Goal: Information Seeking & Learning: Learn about a topic

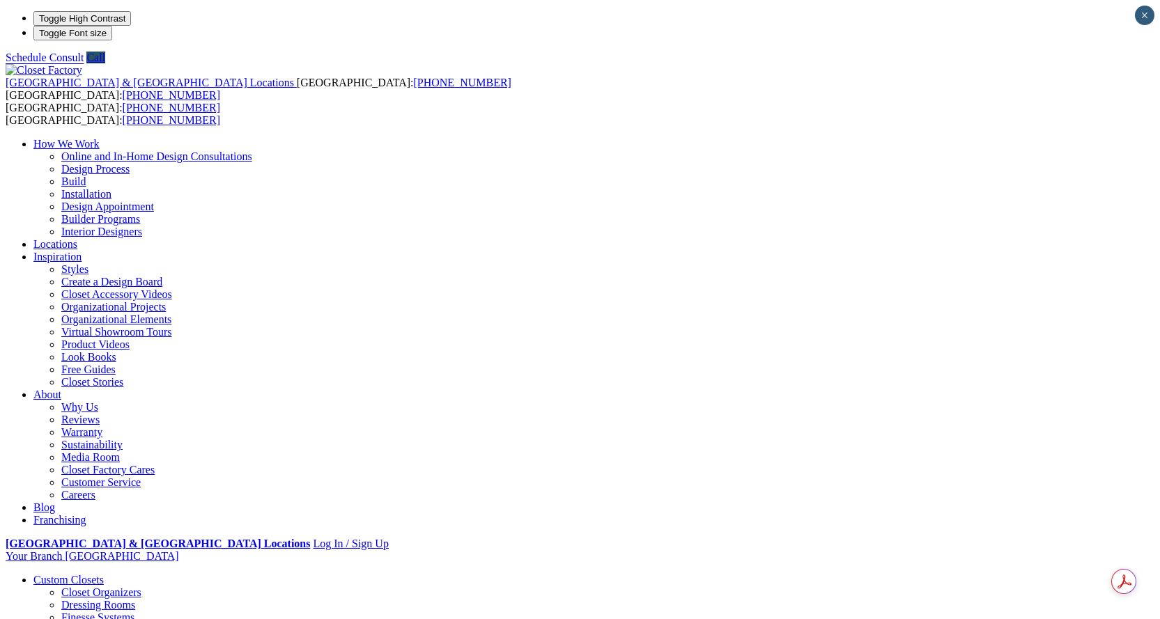
drag, startPoint x: 240, startPoint y: 339, endPoint x: 239, endPoint y: 303, distance: 36.2
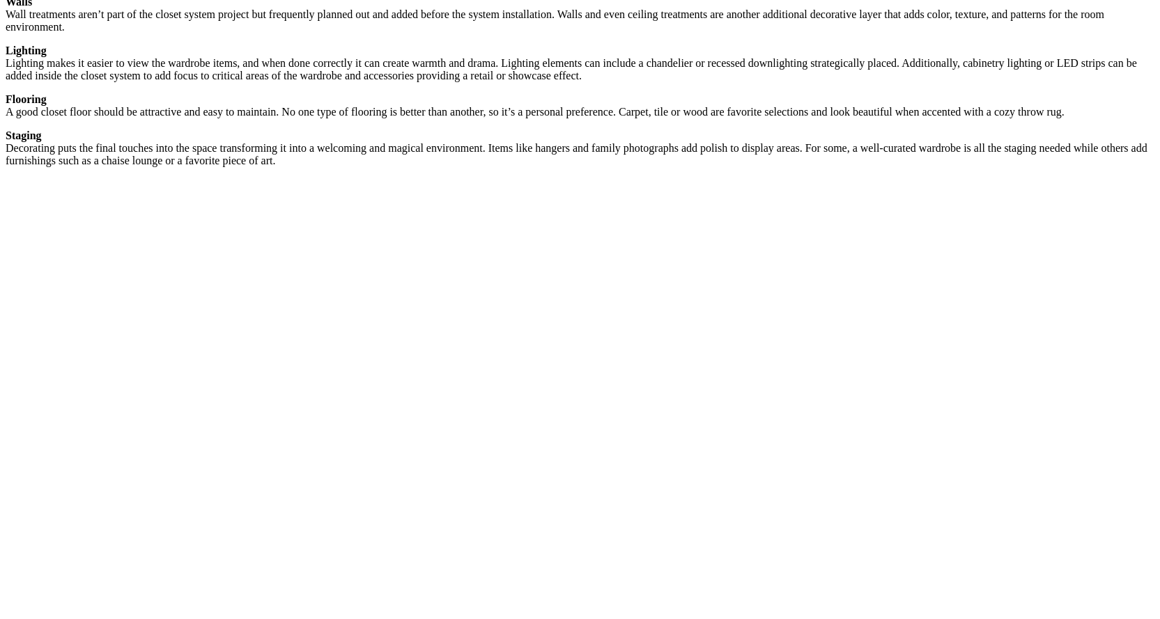
scroll to position [2230, 0]
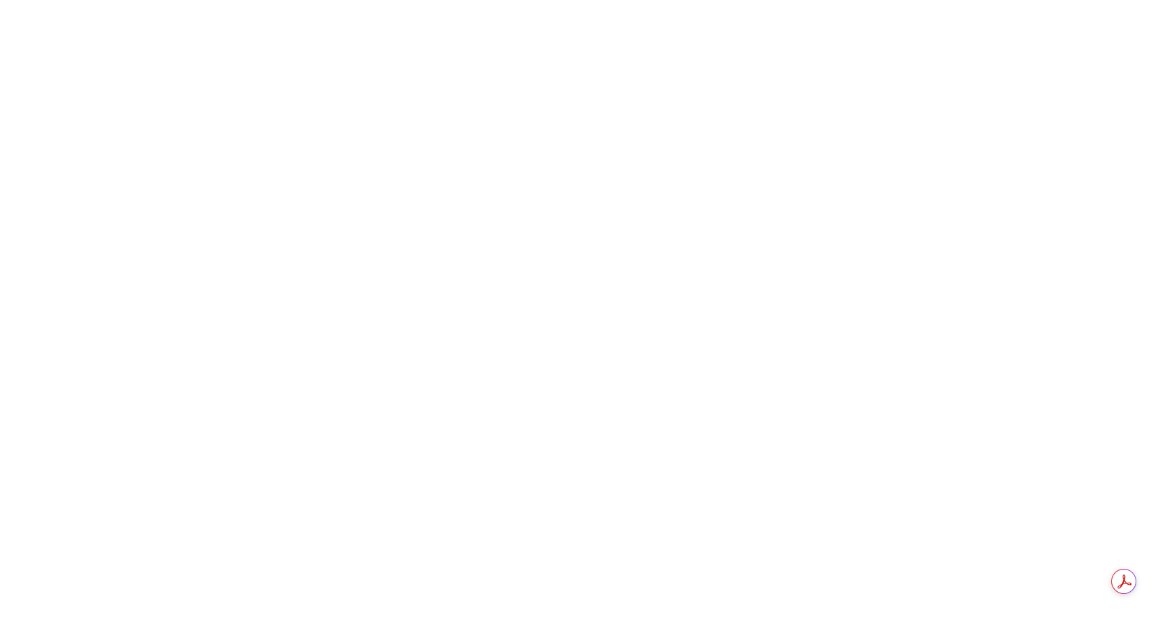
scroll to position [2369, 0]
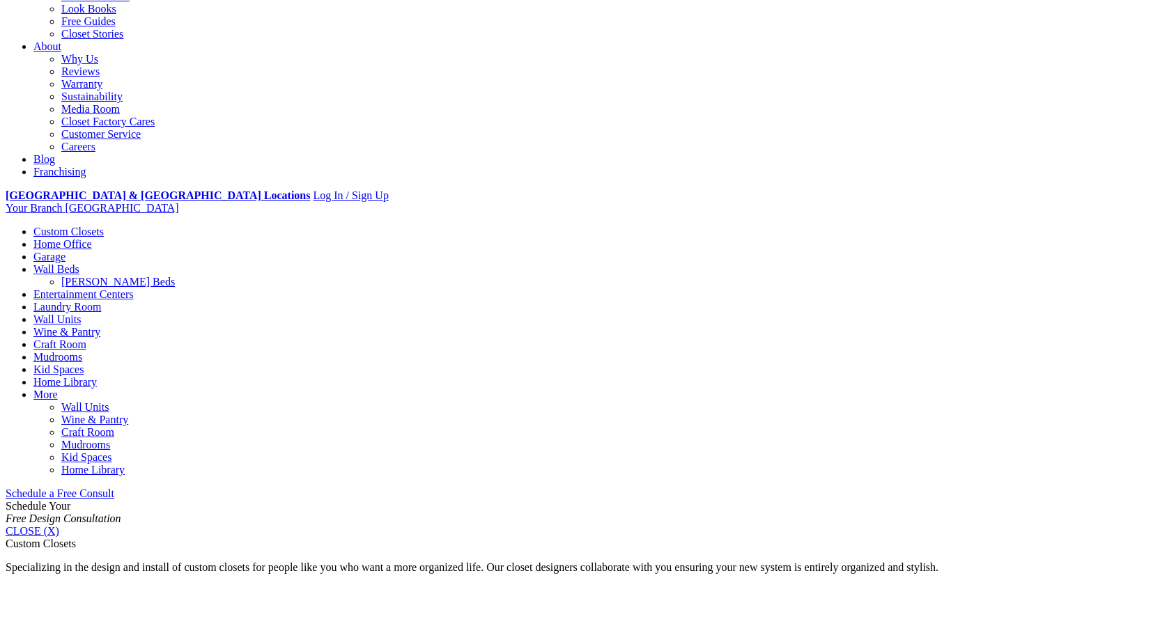
scroll to position [418, 0]
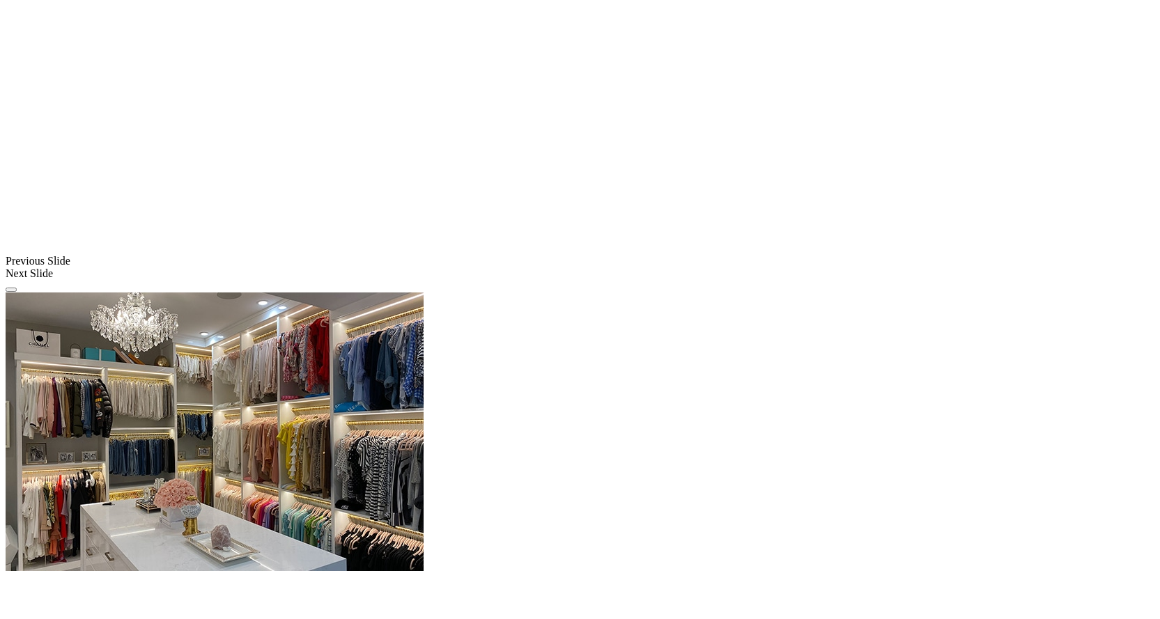
scroll to position [966, 0]
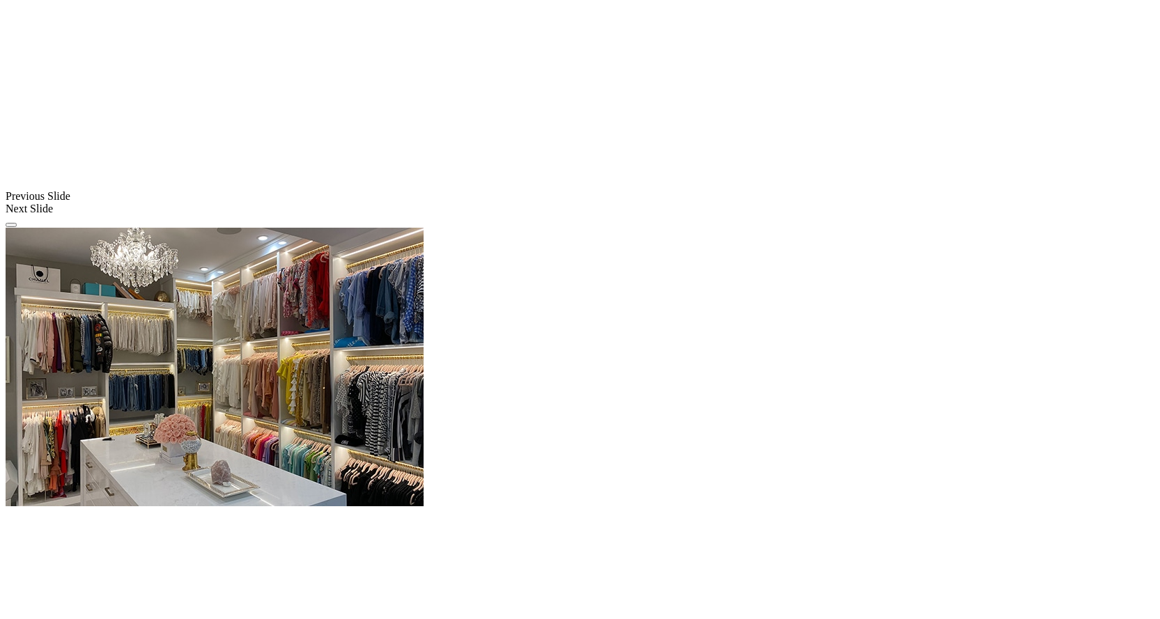
scroll to position [1106, 0]
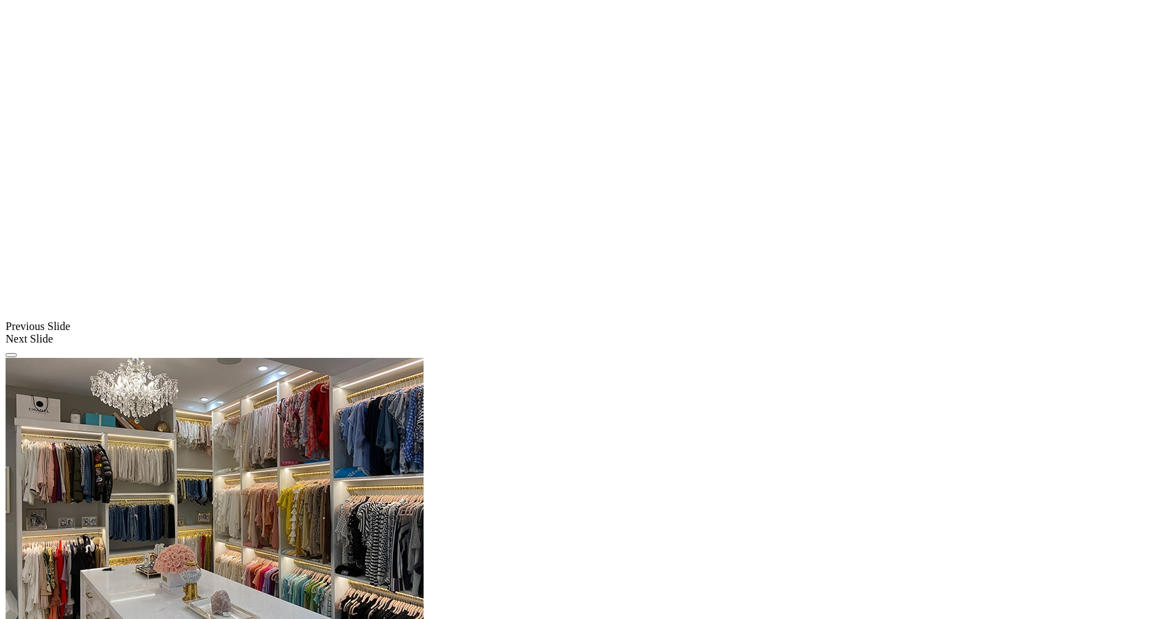
scroll to position [618, 0]
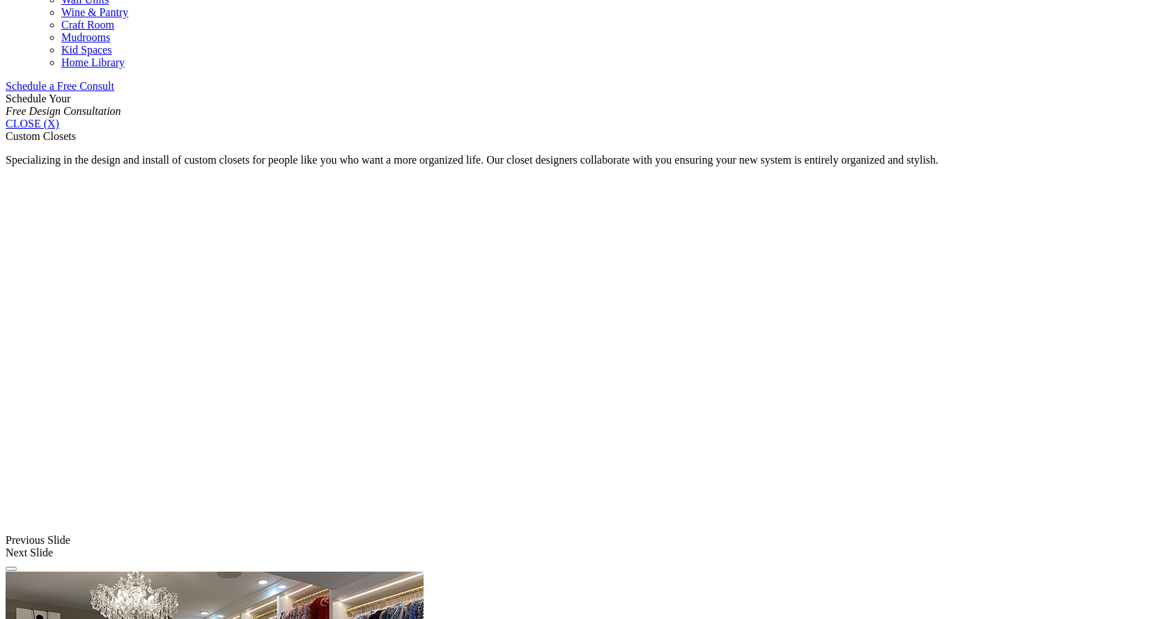
click at [128, 18] on link "Wine & Pantry" at bounding box center [94, 12] width 67 height 12
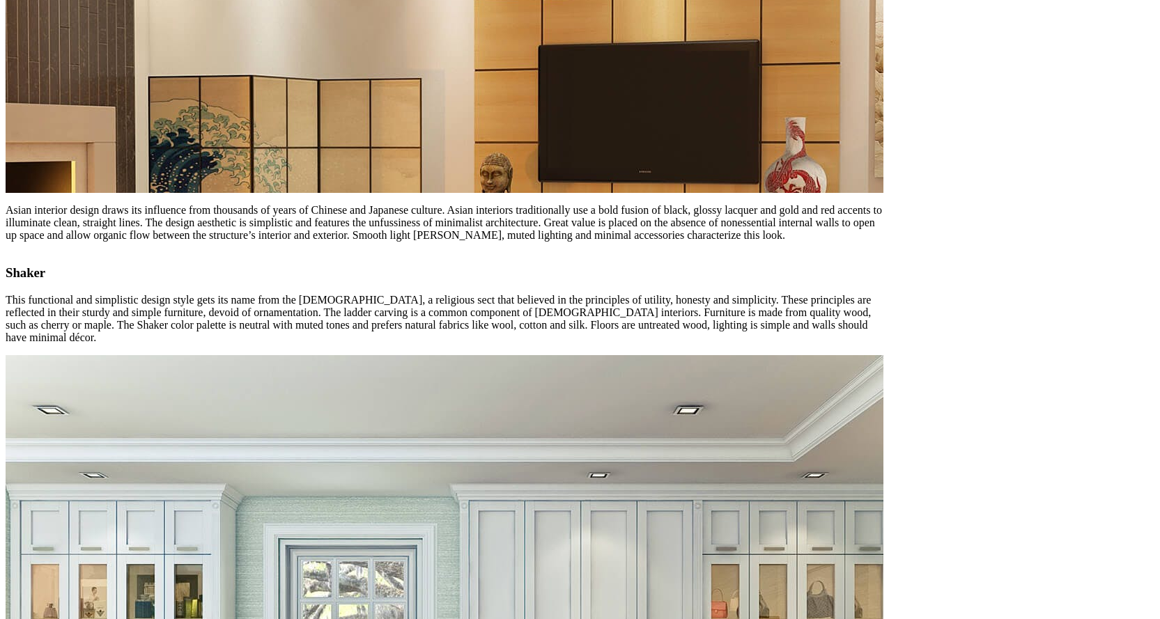
scroll to position [4878, 0]
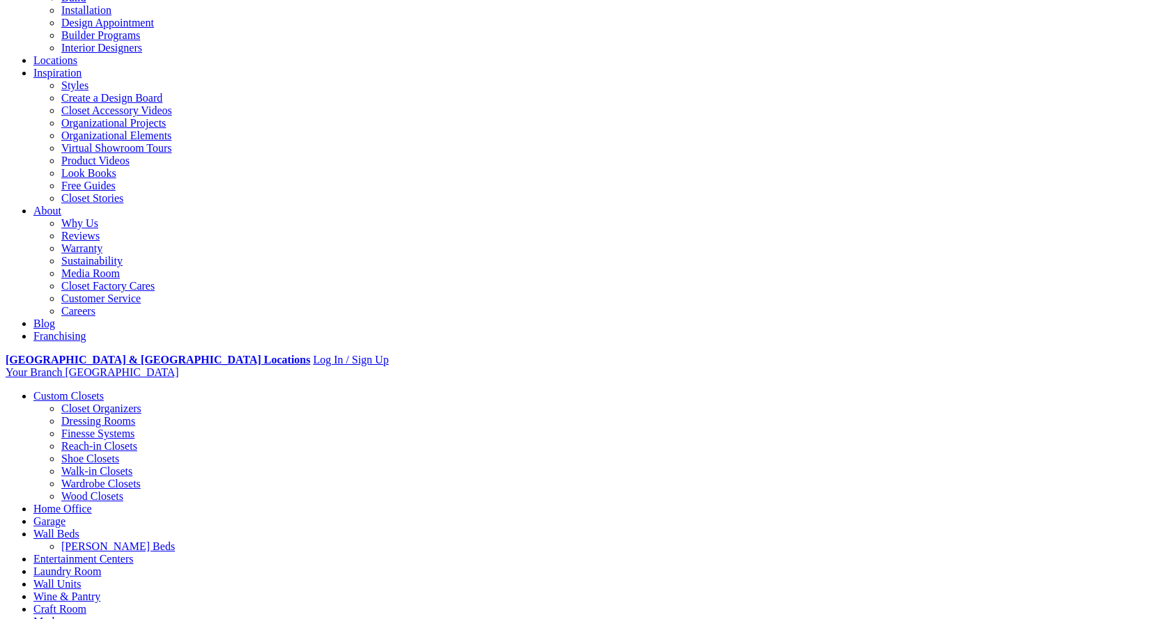
scroll to position [209, 0]
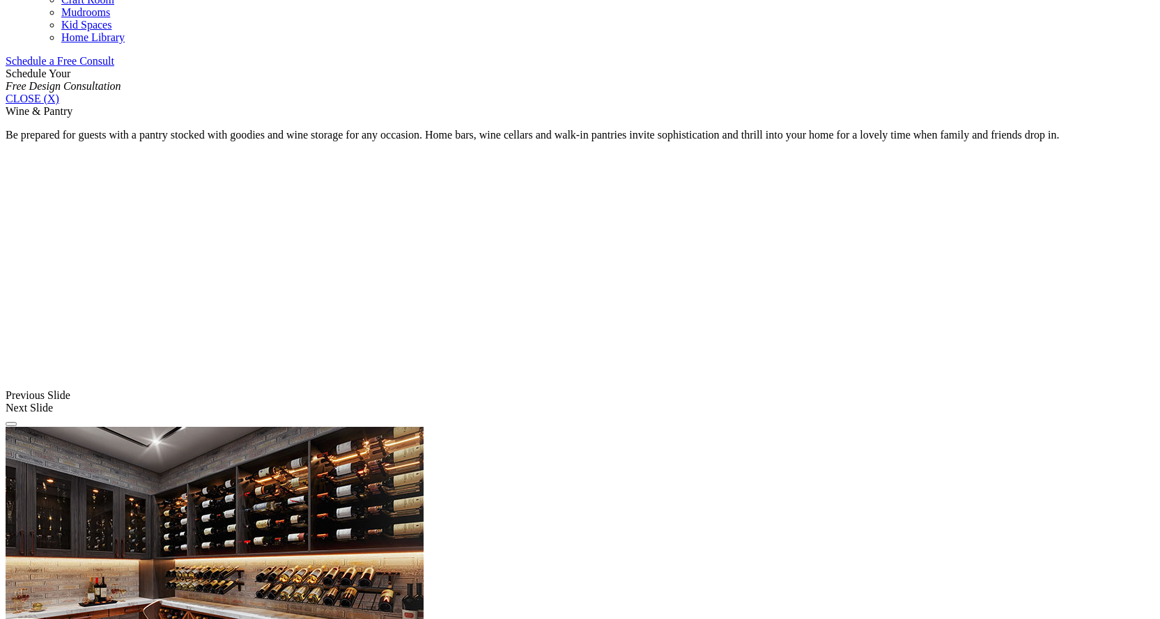
scroll to position [886, 0]
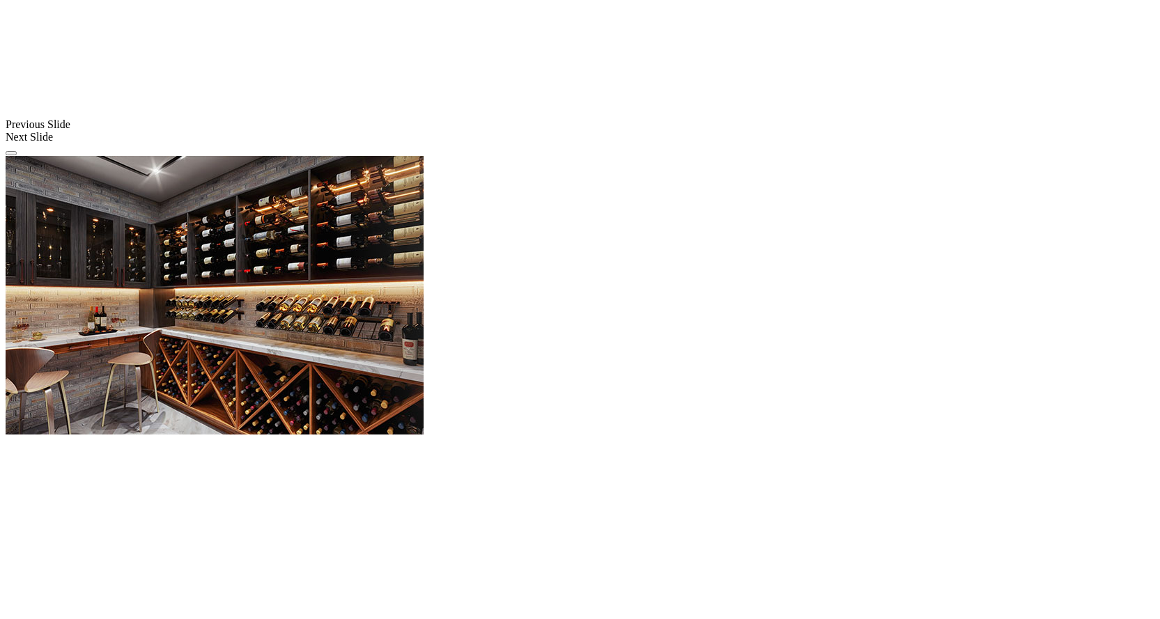
scroll to position [1165, 0]
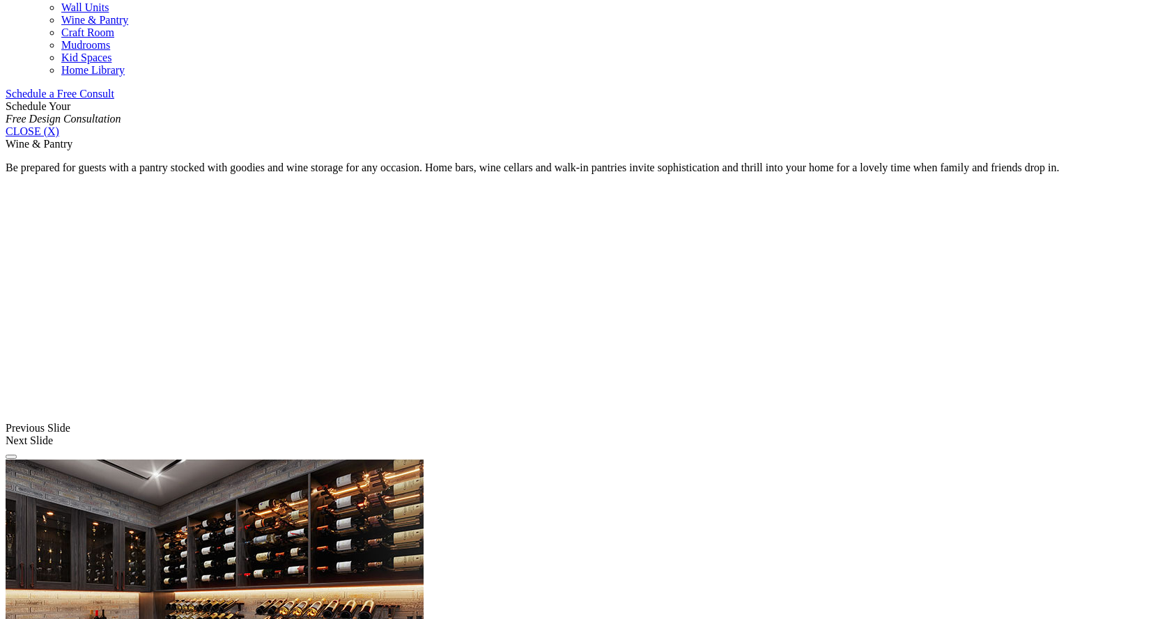
scroll to position [817, 0]
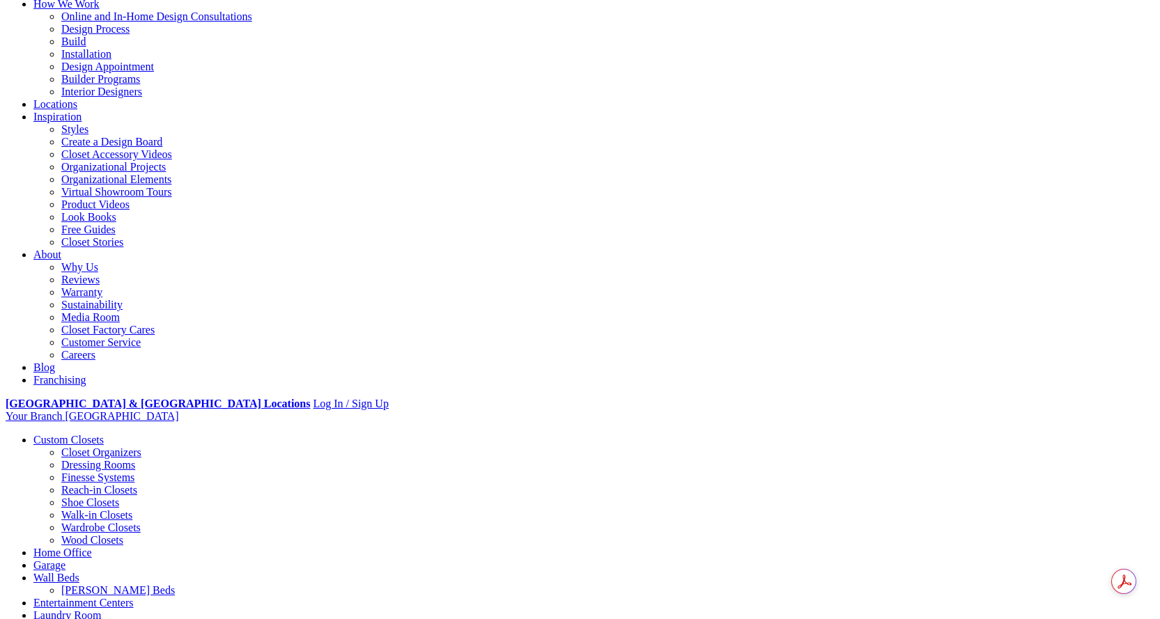
scroll to position [139, 0]
